Goal: Task Accomplishment & Management: Manage account settings

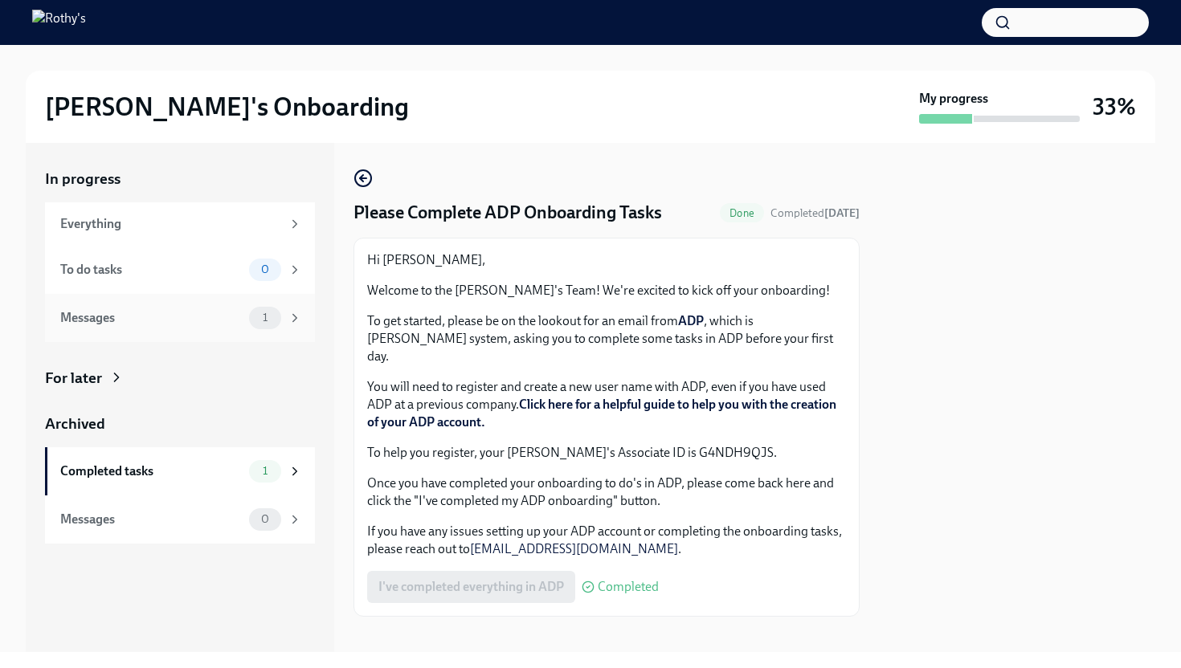
click at [230, 316] on div "Messages" at bounding box center [151, 318] width 182 height 18
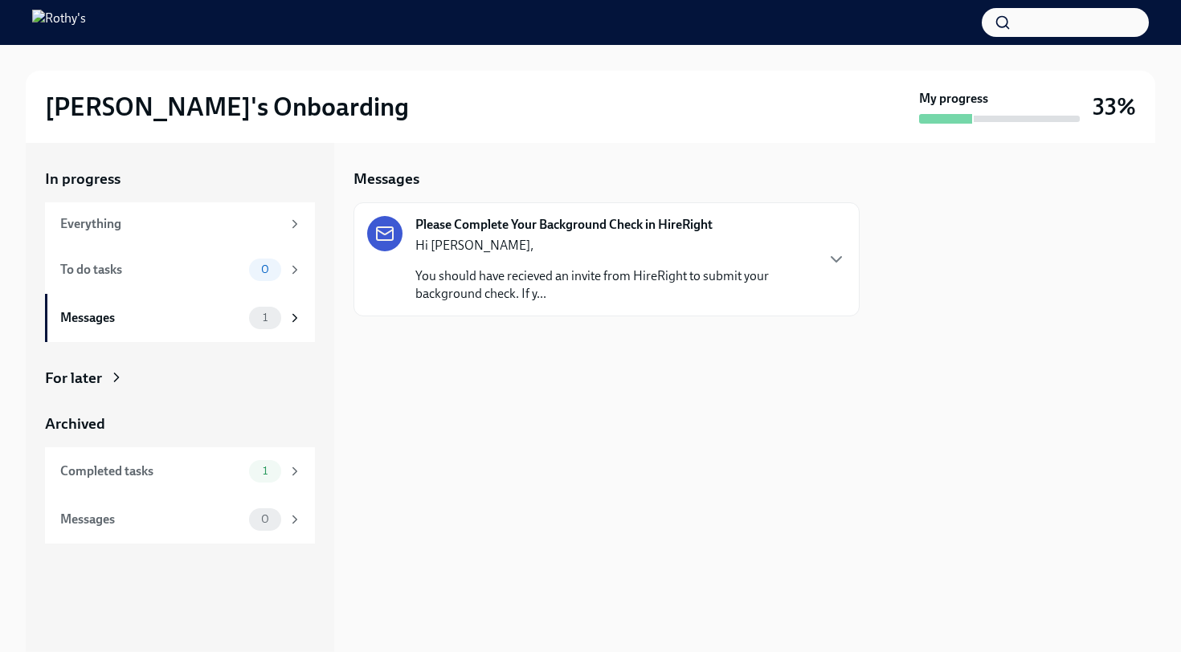
click at [565, 251] on p "Hi [PERSON_NAME]," at bounding box center [614, 246] width 398 height 18
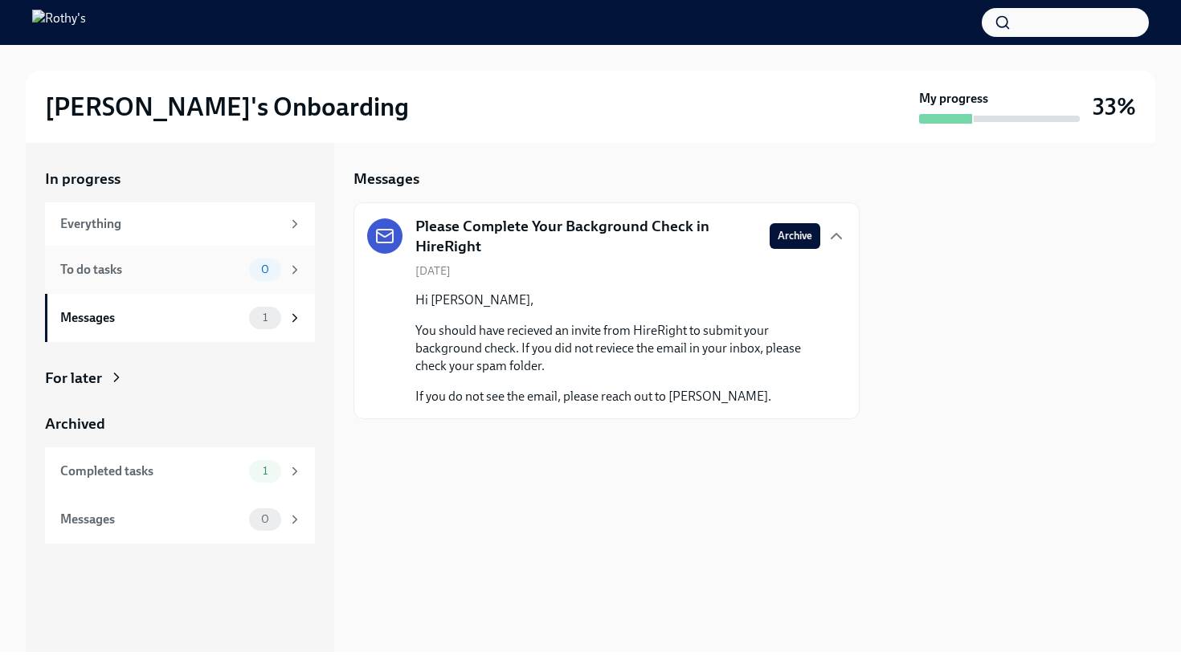
click at [211, 271] on div "To do tasks" at bounding box center [151, 270] width 182 height 18
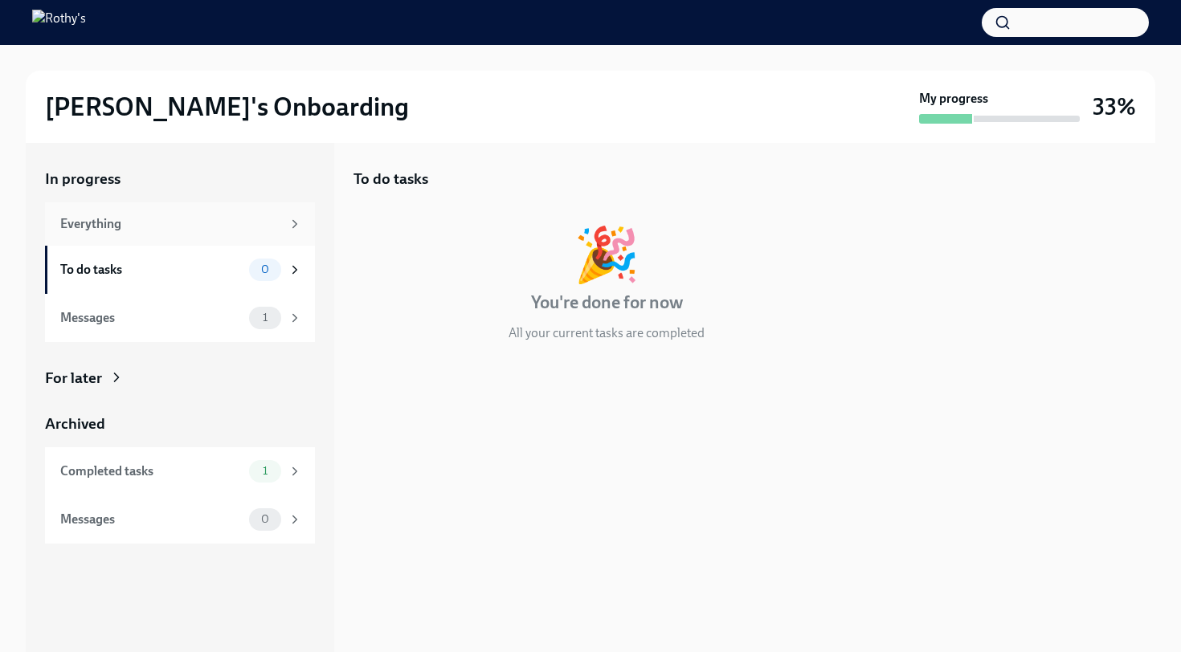
click at [211, 218] on div "Everything" at bounding box center [170, 224] width 221 height 18
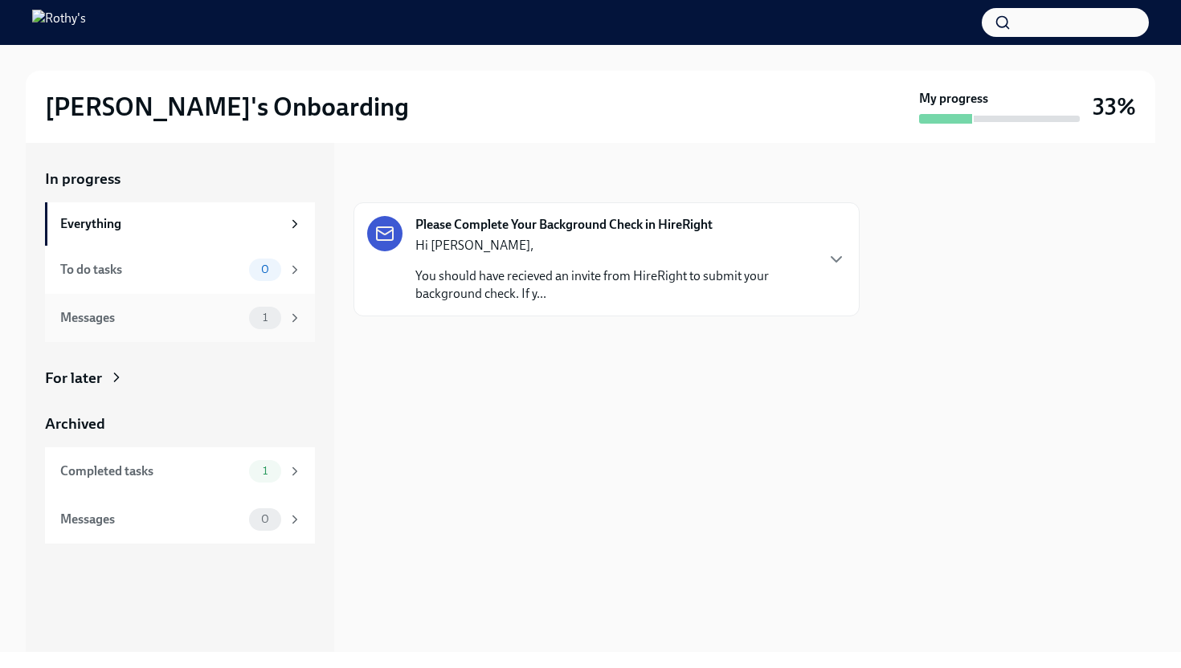
click at [233, 316] on div "Messages" at bounding box center [151, 318] width 182 height 18
click at [227, 484] on div "Completed tasks 1" at bounding box center [180, 471] width 270 height 48
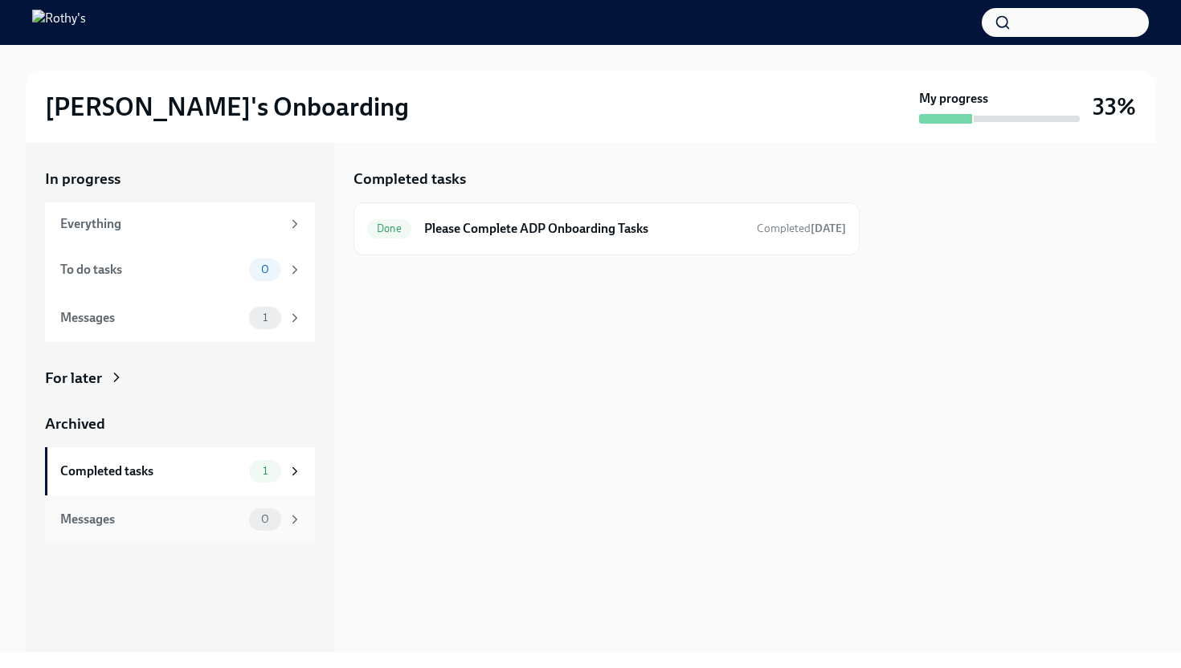
click at [236, 533] on div "Messages 0" at bounding box center [180, 520] width 270 height 48
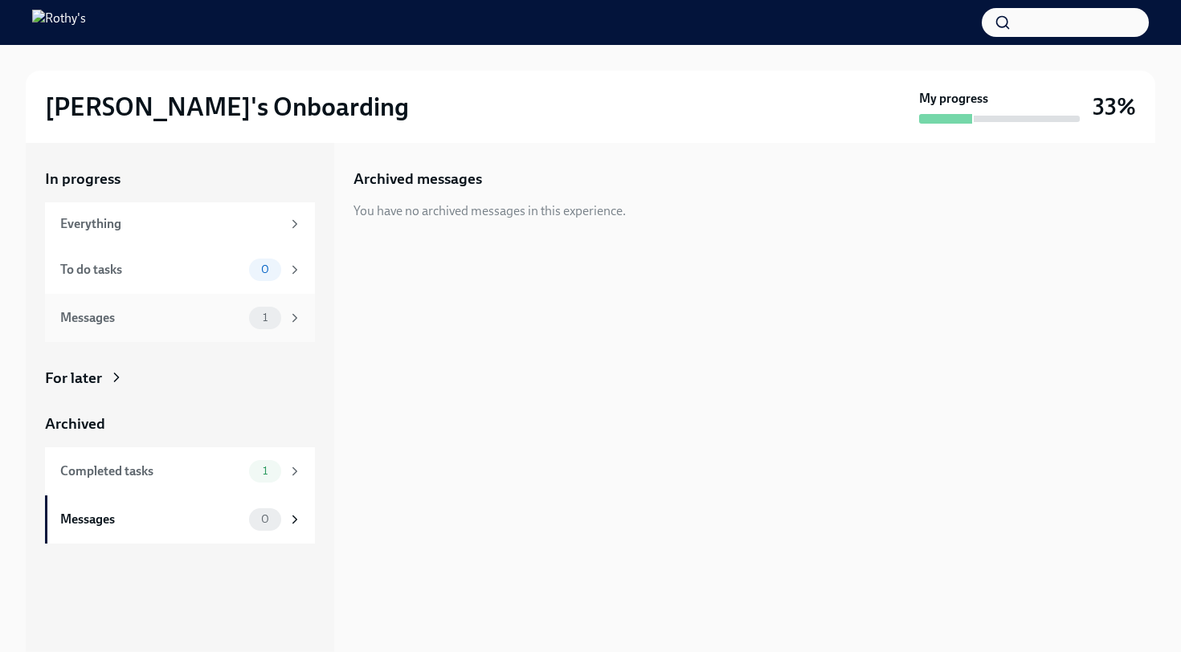
click at [198, 318] on div "Messages" at bounding box center [151, 318] width 182 height 18
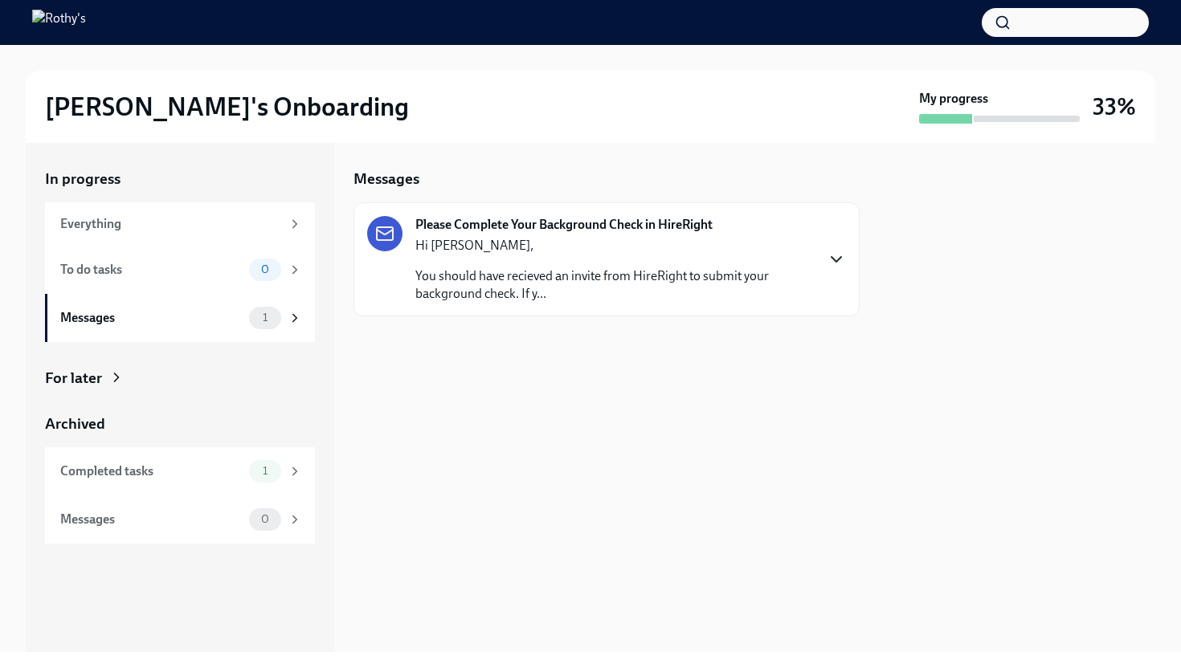
click at [831, 251] on icon "button" at bounding box center [835, 259] width 19 height 19
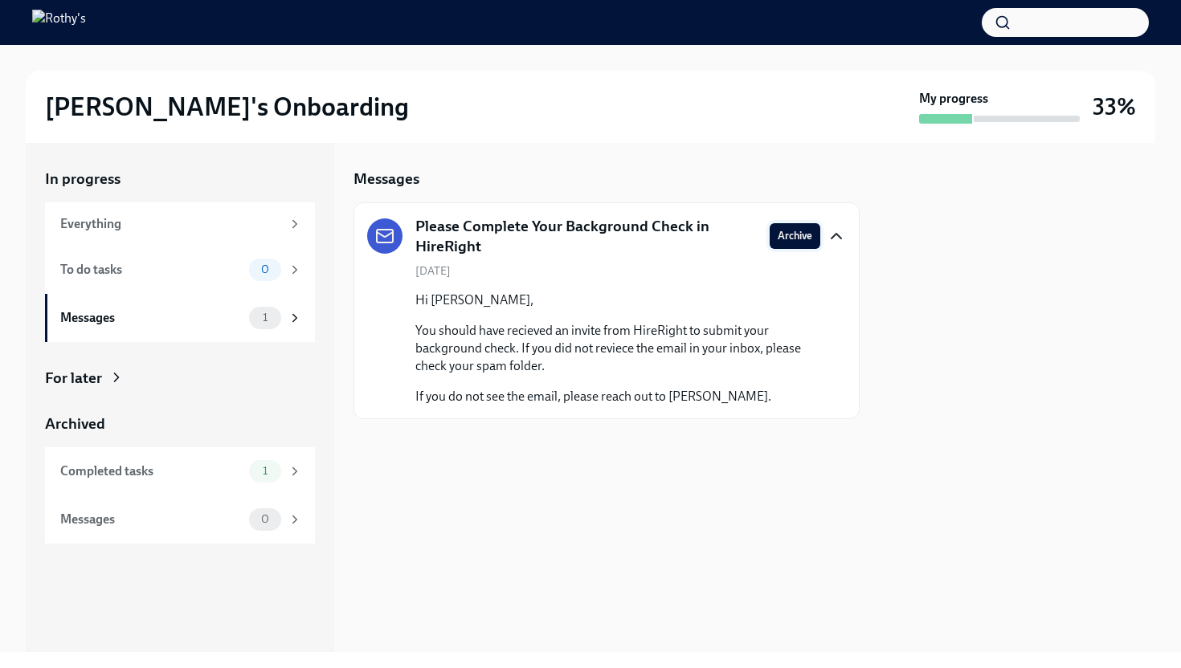
click at [790, 236] on span "Archive" at bounding box center [794, 236] width 35 height 16
